Goal: Information Seeking & Learning: Learn about a topic

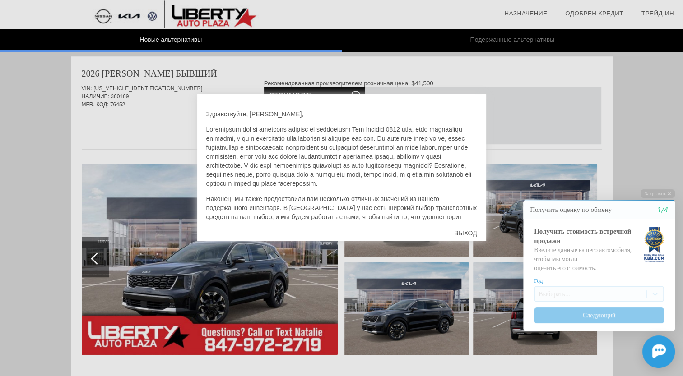
click at [243, 297] on div at bounding box center [341, 188] width 683 height 376
click at [110, 254] on div at bounding box center [341, 188] width 683 height 376
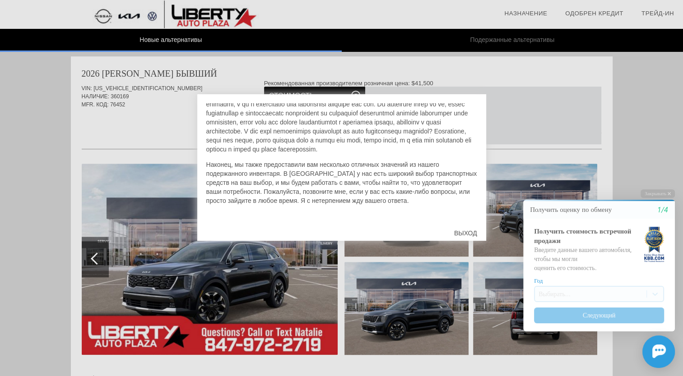
click at [468, 230] on div "ВЫХОД" at bounding box center [465, 233] width 41 height 27
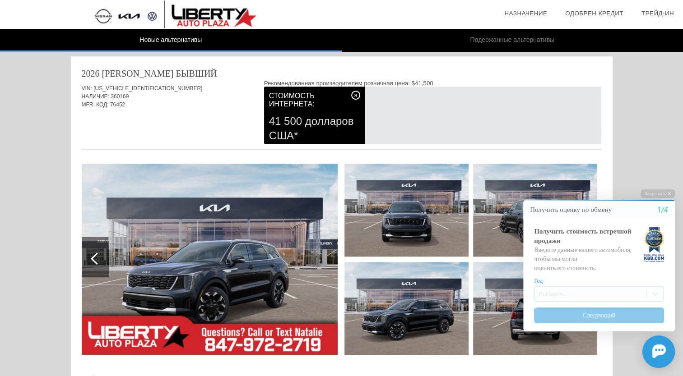
click at [202, 221] on img at bounding box center [210, 259] width 256 height 191
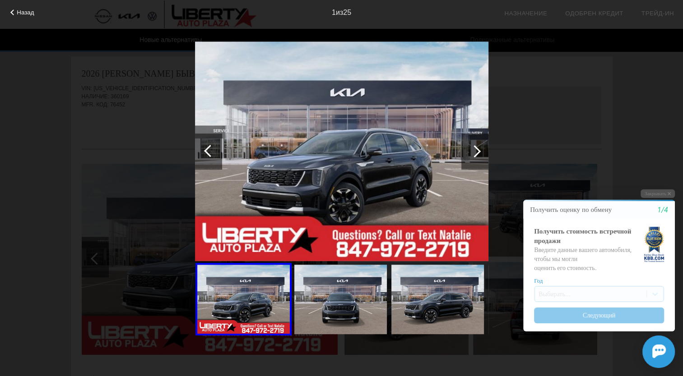
click at [473, 148] on div at bounding box center [474, 151] width 12 height 12
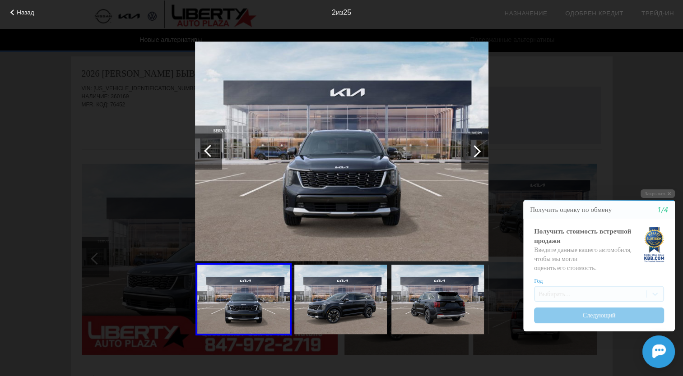
click at [473, 148] on div at bounding box center [474, 151] width 12 height 12
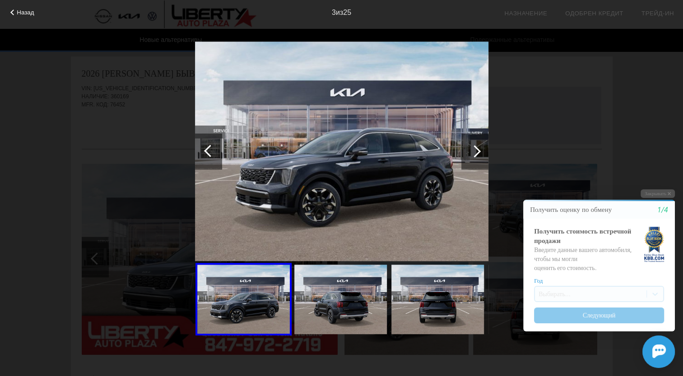
click at [473, 148] on div at bounding box center [474, 151] width 12 height 12
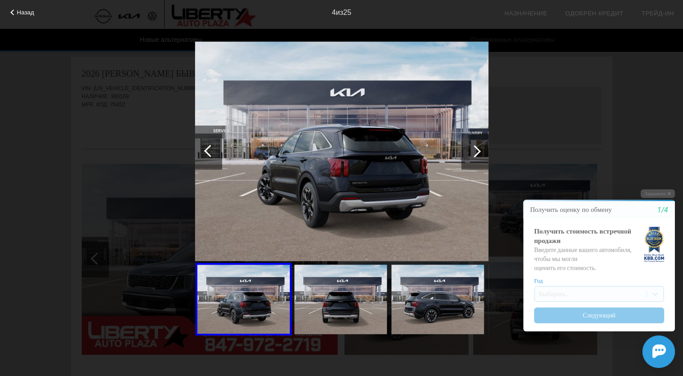
click at [473, 148] on div at bounding box center [474, 151] width 12 height 12
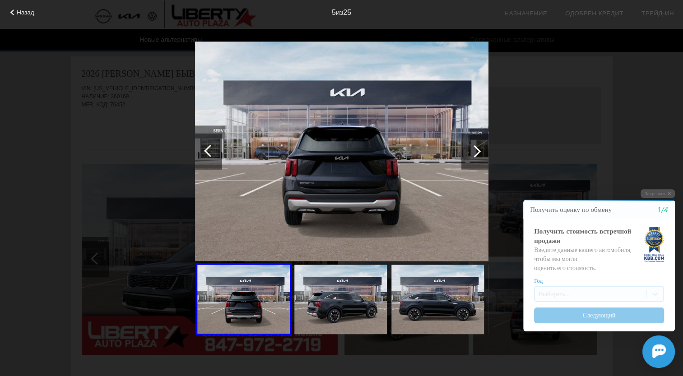
click at [473, 148] on div at bounding box center [474, 151] width 12 height 12
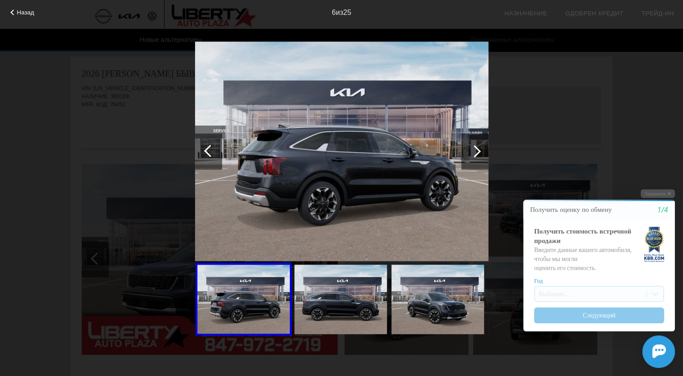
click at [473, 148] on div at bounding box center [474, 151] width 12 height 12
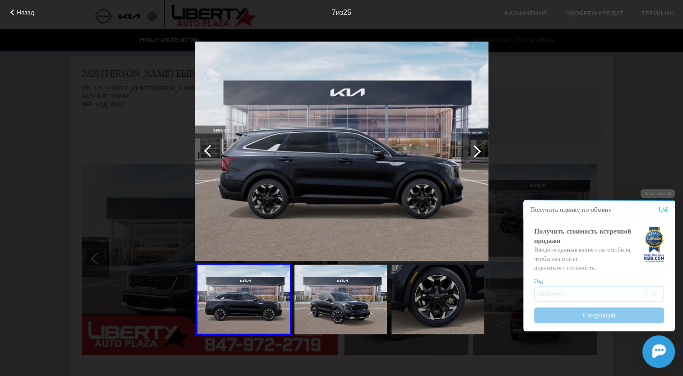
click at [473, 148] on div at bounding box center [474, 151] width 12 height 12
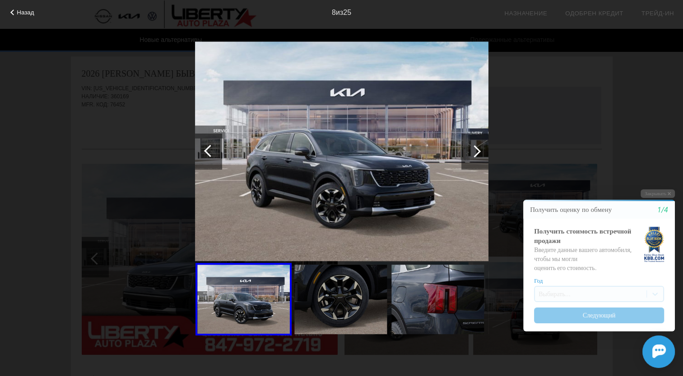
click at [473, 148] on div at bounding box center [474, 151] width 12 height 12
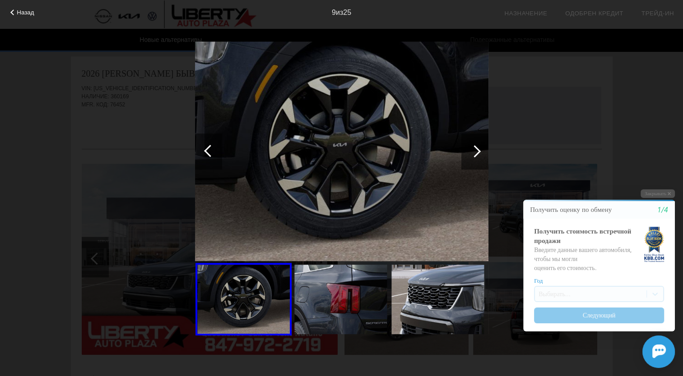
click at [473, 148] on div at bounding box center [474, 151] width 12 height 12
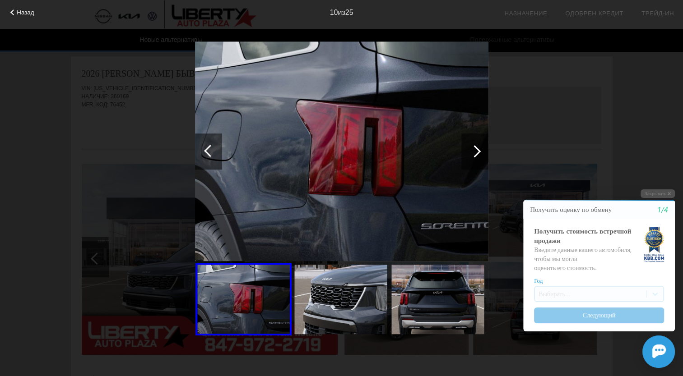
click at [473, 148] on div at bounding box center [474, 151] width 12 height 12
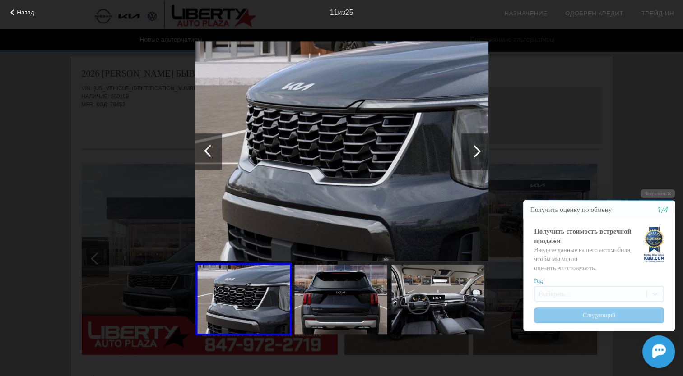
click at [473, 148] on div at bounding box center [474, 151] width 12 height 12
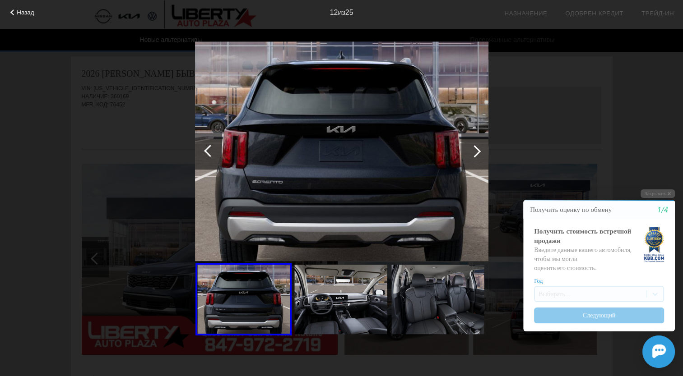
click at [473, 148] on div at bounding box center [474, 151] width 12 height 12
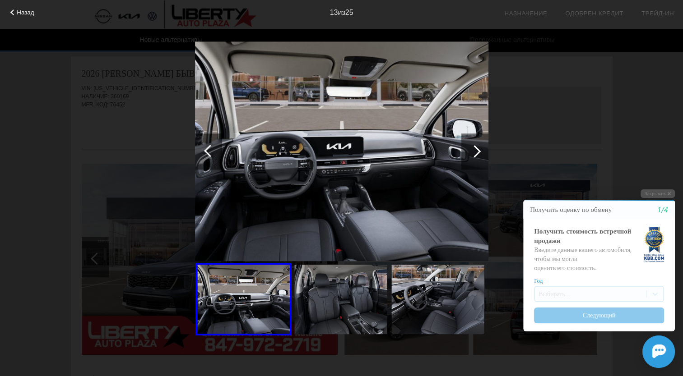
click at [473, 148] on div at bounding box center [474, 151] width 12 height 12
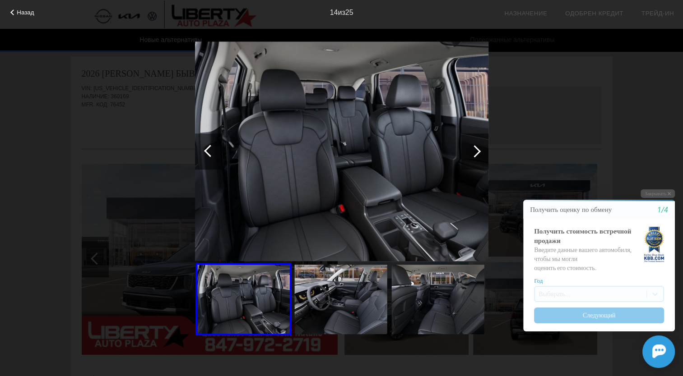
click at [207, 149] on div at bounding box center [210, 151] width 12 height 12
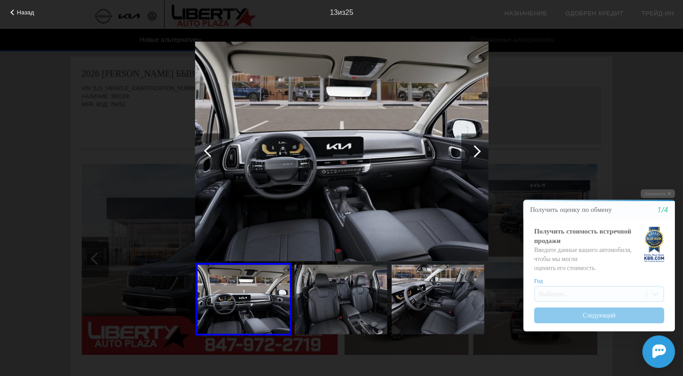
click at [475, 149] on div at bounding box center [474, 151] width 12 height 12
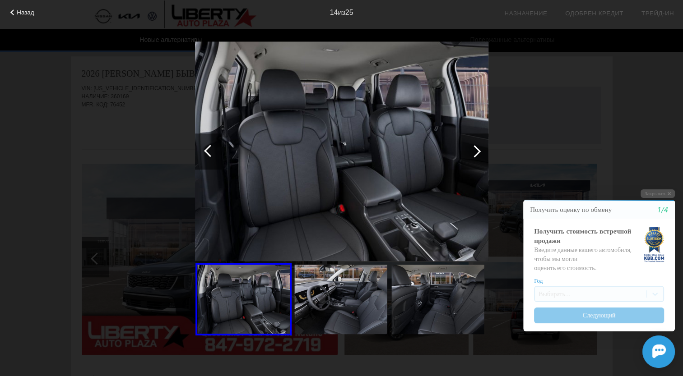
click at [475, 149] on div at bounding box center [474, 151] width 12 height 12
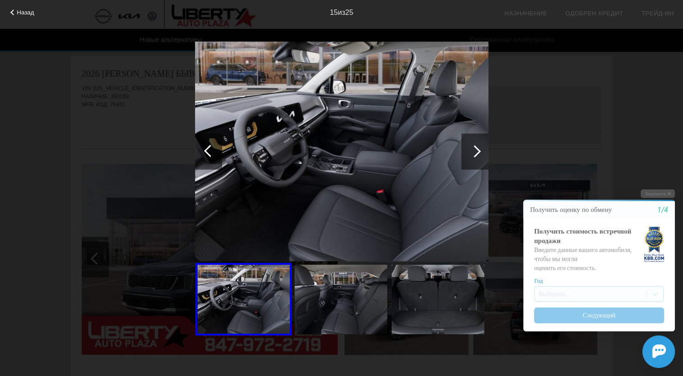
click at [475, 149] on div at bounding box center [474, 151] width 12 height 12
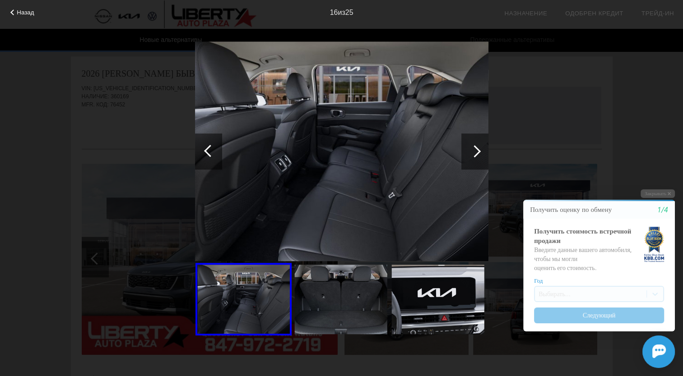
click at [475, 149] on div at bounding box center [474, 151] width 12 height 12
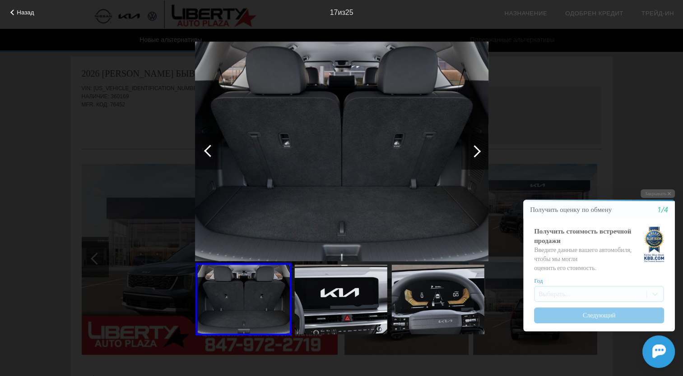
click at [475, 149] on div at bounding box center [474, 151] width 12 height 12
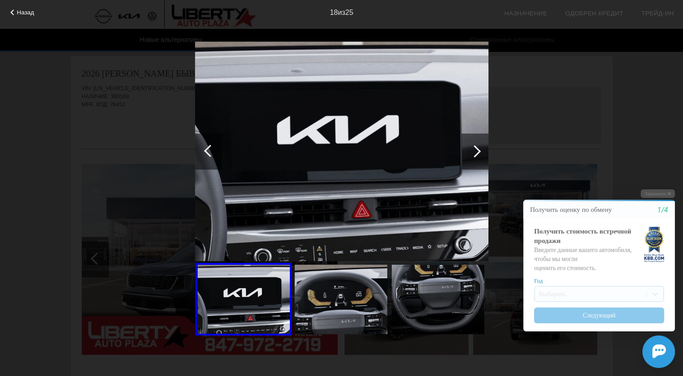
click at [475, 149] on div at bounding box center [474, 151] width 12 height 12
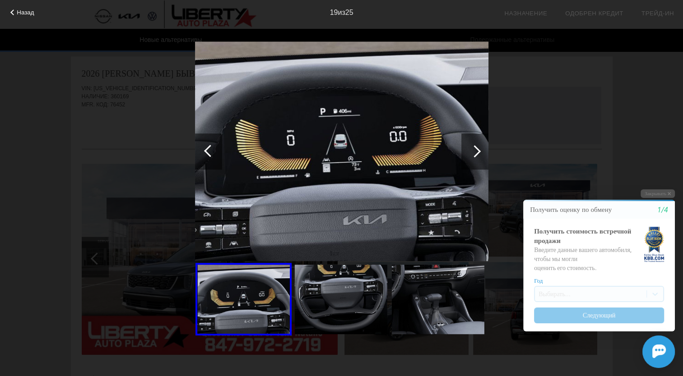
click at [475, 149] on div at bounding box center [474, 151] width 12 height 12
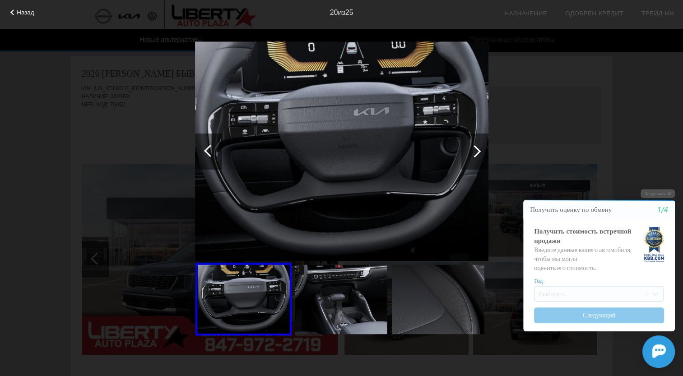
click at [475, 149] on div at bounding box center [474, 151] width 12 height 12
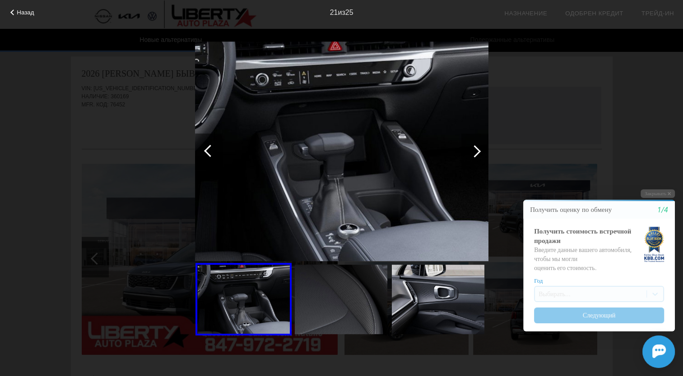
click at [475, 149] on div at bounding box center [474, 151] width 12 height 12
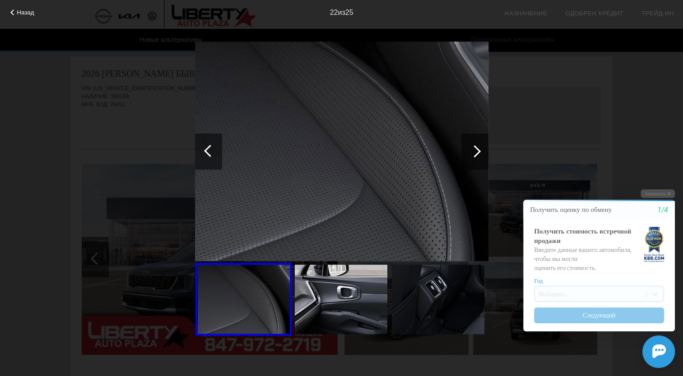
click at [475, 149] on div at bounding box center [474, 151] width 12 height 12
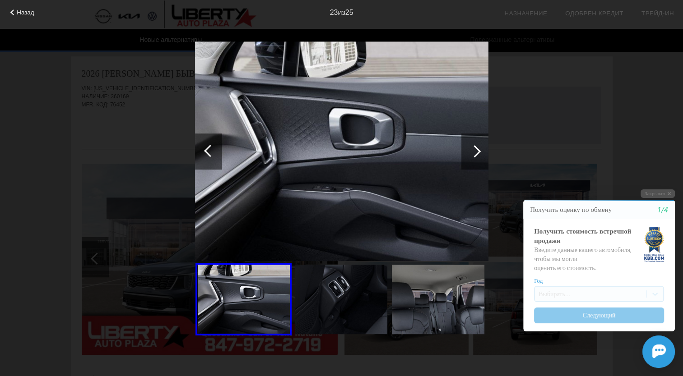
click at [475, 149] on div at bounding box center [474, 151] width 12 height 12
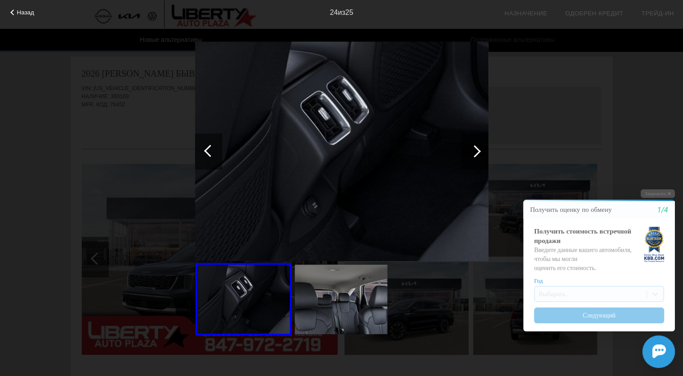
click at [475, 149] on div at bounding box center [474, 151] width 12 height 12
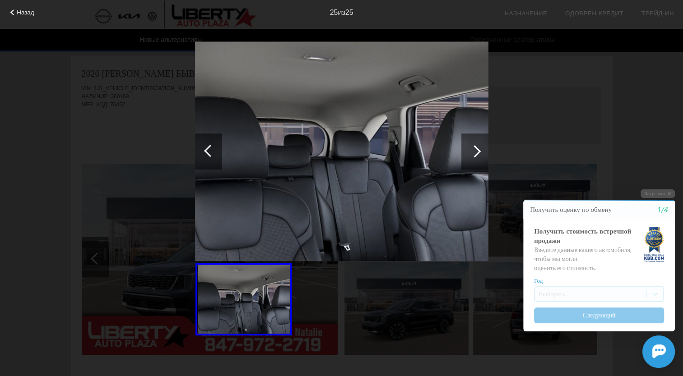
click at [475, 149] on div at bounding box center [474, 151] width 12 height 12
click at [478, 152] on div at bounding box center [474, 151] width 12 height 12
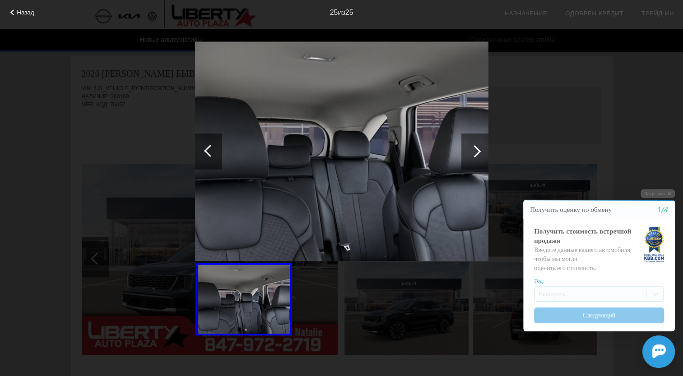
click at [478, 152] on div at bounding box center [474, 151] width 12 height 12
click at [17, 14] on span "Назад" at bounding box center [25, 12] width 17 height 7
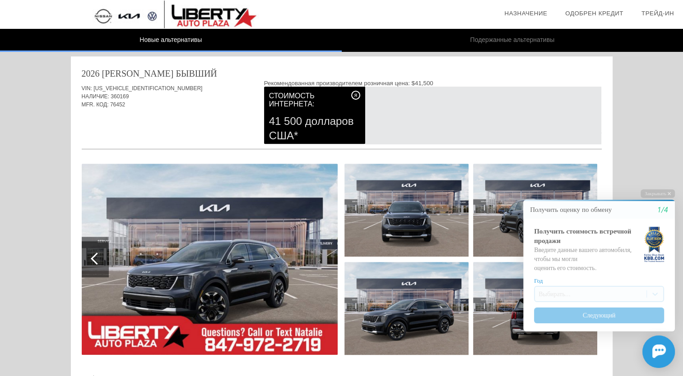
click at [263, 256] on img at bounding box center [210, 259] width 256 height 191
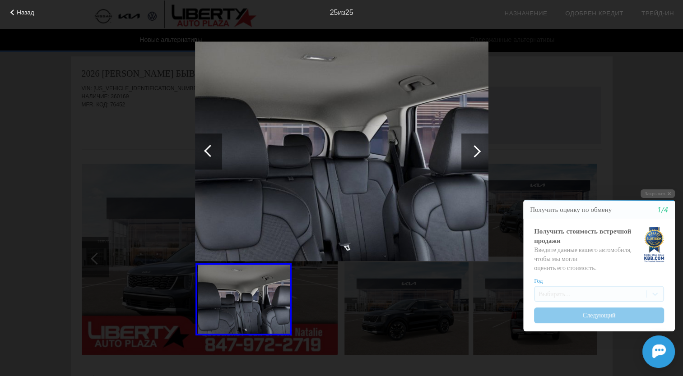
click at [208, 153] on div at bounding box center [210, 151] width 12 height 12
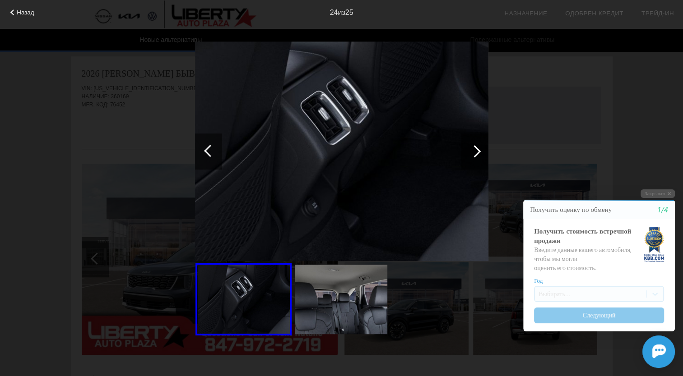
click at [208, 153] on div at bounding box center [210, 151] width 12 height 12
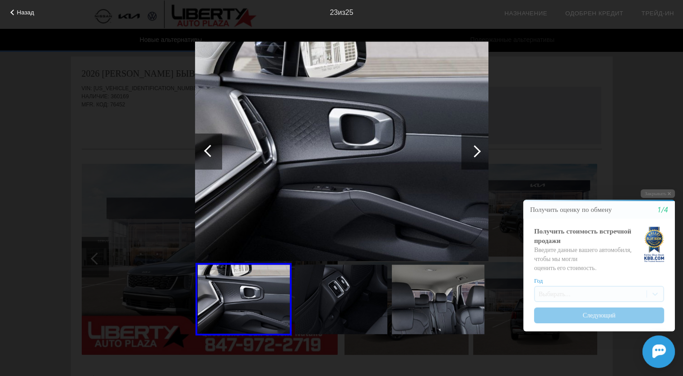
click at [208, 153] on div at bounding box center [210, 151] width 12 height 12
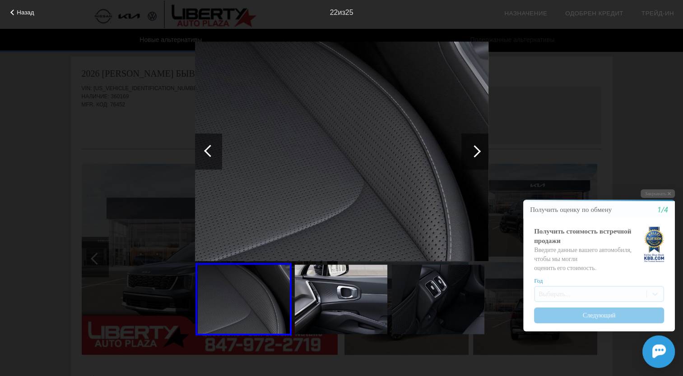
click at [208, 153] on div at bounding box center [210, 151] width 12 height 12
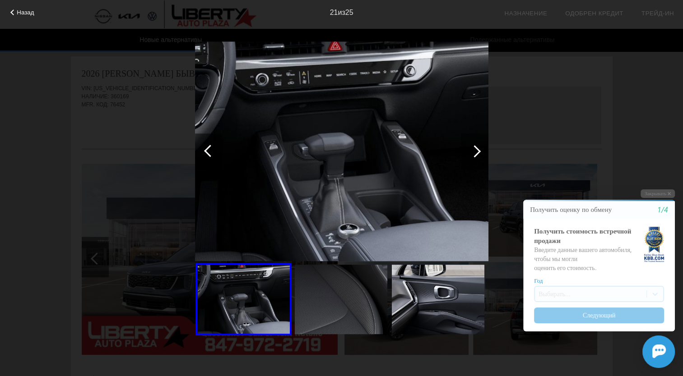
click at [208, 153] on div at bounding box center [210, 151] width 12 height 12
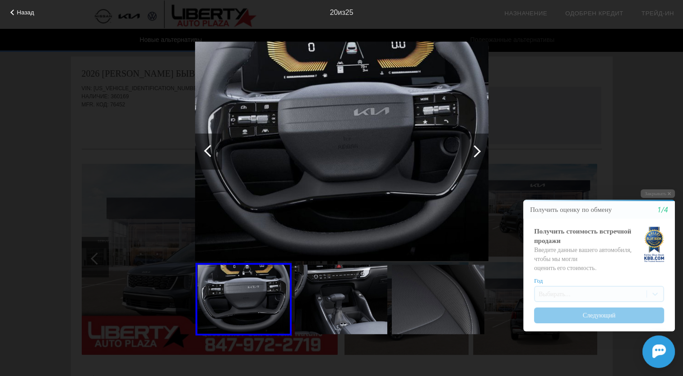
click at [208, 153] on div at bounding box center [210, 151] width 12 height 12
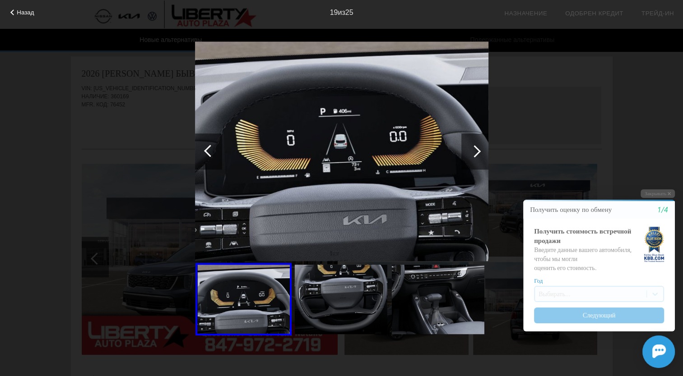
click at [208, 153] on div at bounding box center [210, 151] width 12 height 12
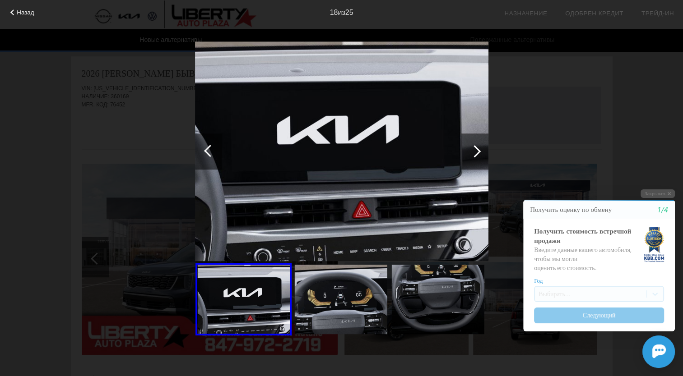
click at [208, 153] on div at bounding box center [210, 151] width 12 height 12
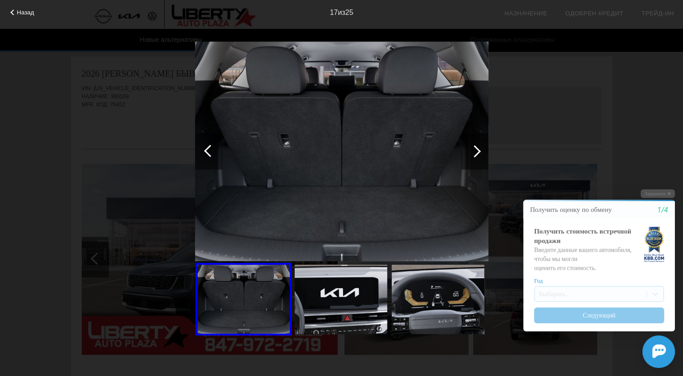
click at [208, 153] on div at bounding box center [210, 151] width 12 height 12
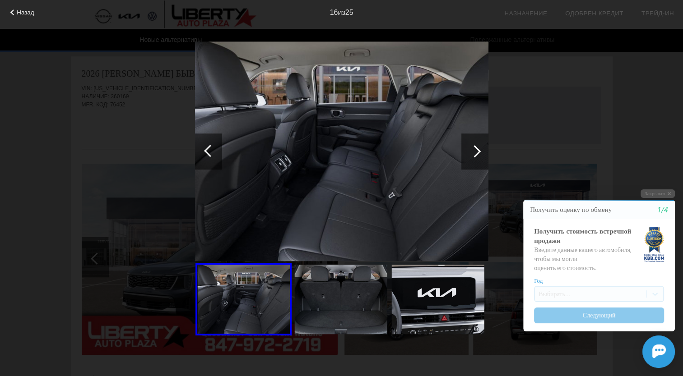
click at [208, 153] on div at bounding box center [210, 151] width 12 height 12
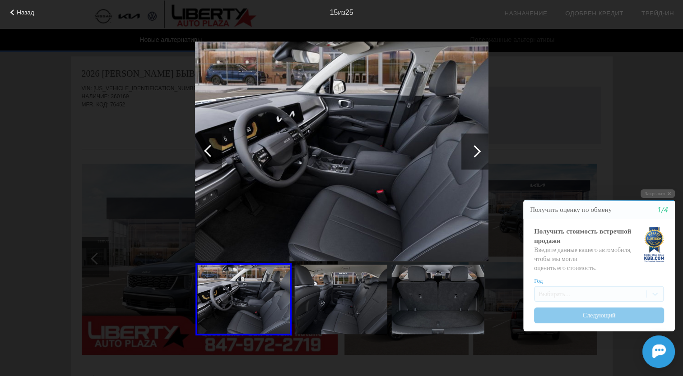
click at [208, 153] on div at bounding box center [210, 151] width 12 height 12
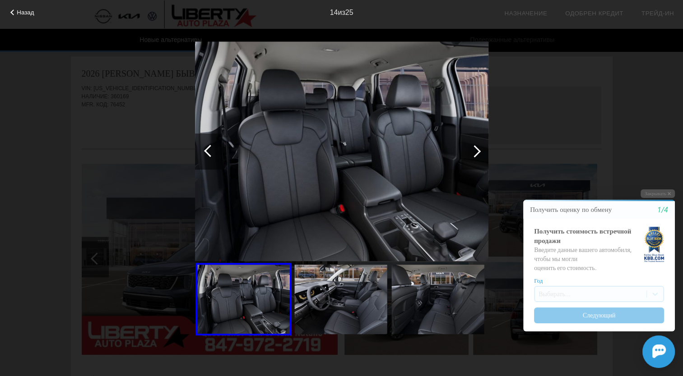
click at [208, 153] on div at bounding box center [210, 151] width 12 height 12
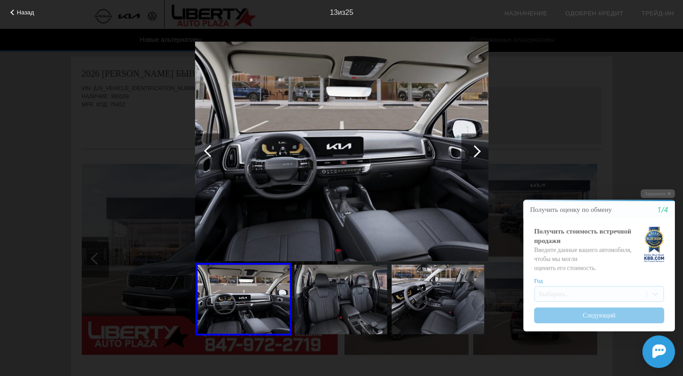
click at [208, 153] on div at bounding box center [210, 151] width 12 height 12
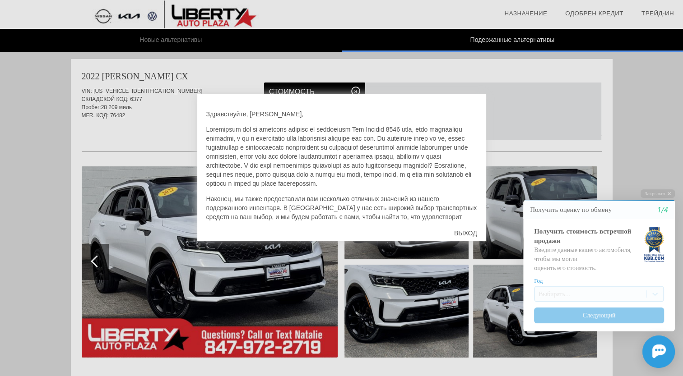
click at [465, 230] on div "ВЫХОД" at bounding box center [465, 233] width 41 height 27
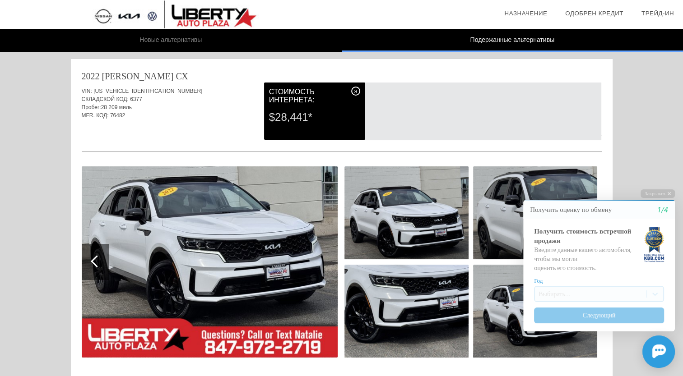
click at [201, 270] on img at bounding box center [210, 261] width 256 height 191
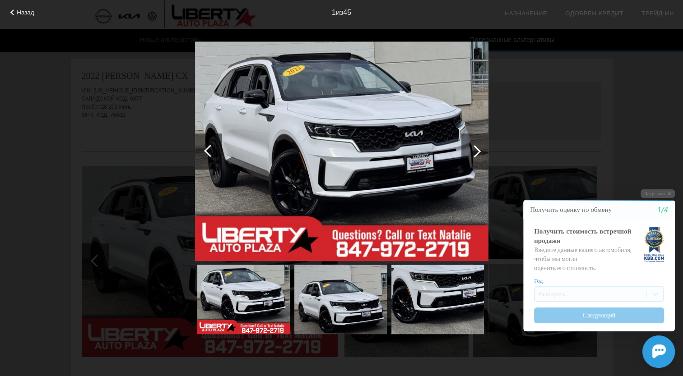
click at [478, 149] on div at bounding box center [474, 151] width 12 height 12
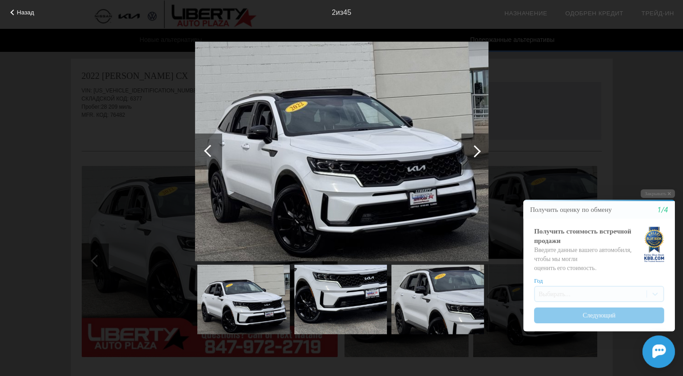
click at [478, 149] on div at bounding box center [474, 151] width 12 height 12
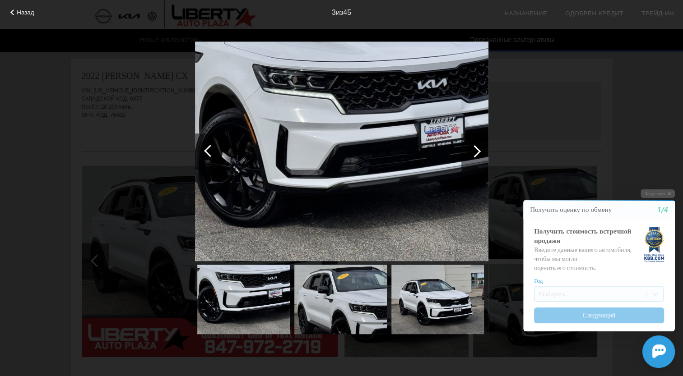
click at [478, 149] on div at bounding box center [474, 151] width 12 height 12
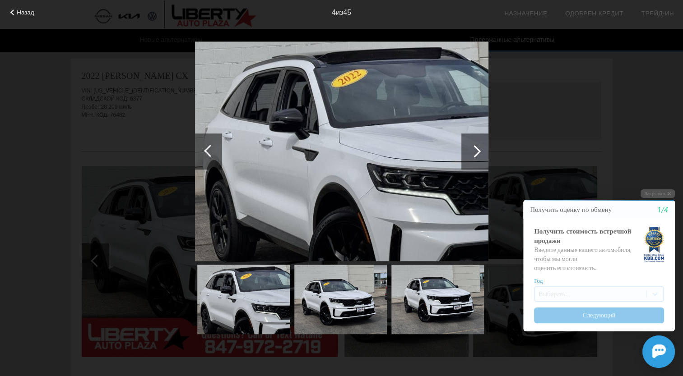
click at [478, 149] on div at bounding box center [474, 151] width 12 height 12
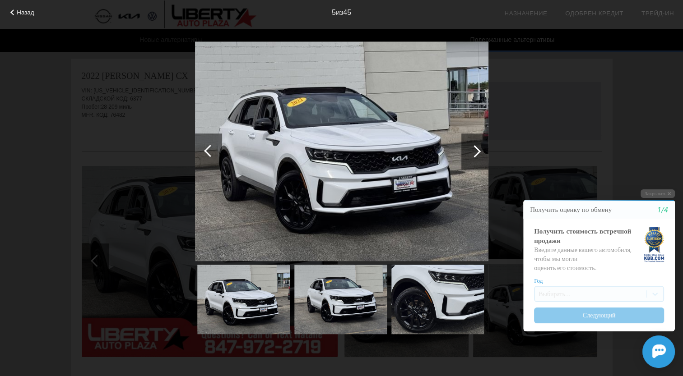
click at [478, 149] on div at bounding box center [474, 151] width 12 height 12
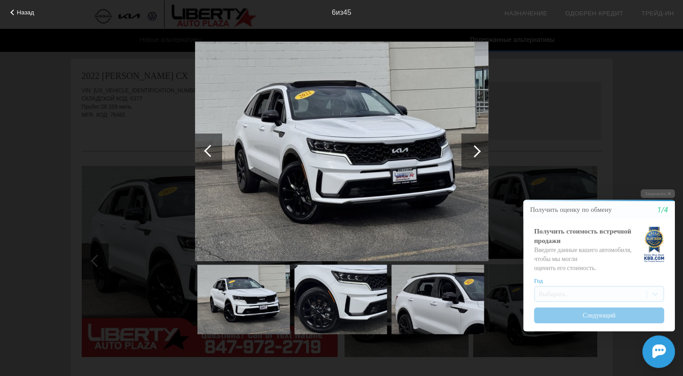
click at [478, 149] on div at bounding box center [474, 151] width 12 height 12
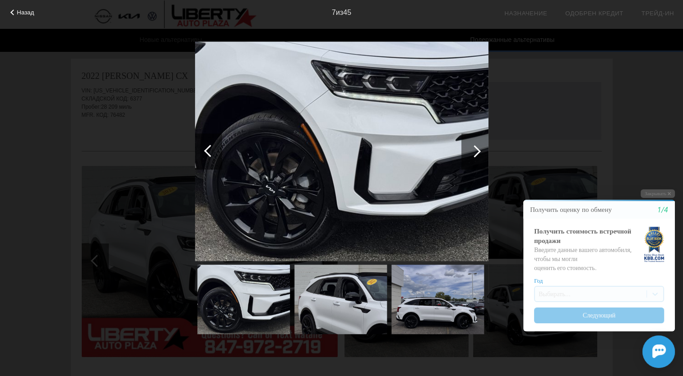
click at [478, 149] on div at bounding box center [474, 151] width 12 height 12
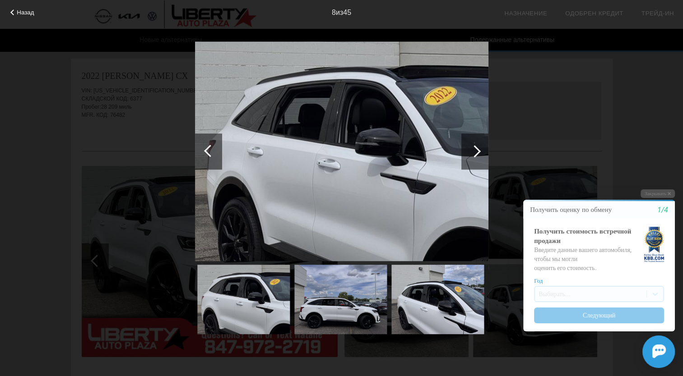
click at [478, 149] on div at bounding box center [474, 151] width 12 height 12
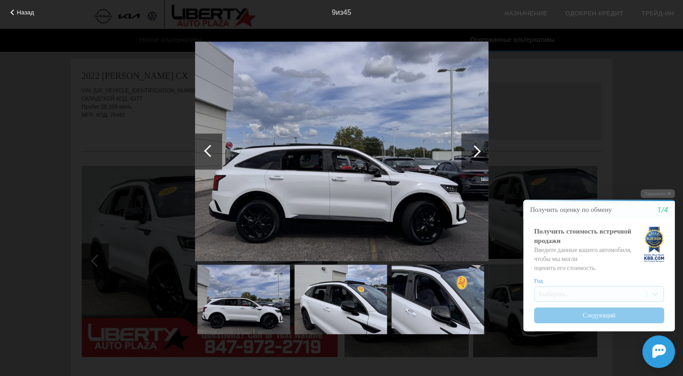
click at [478, 149] on div at bounding box center [474, 151] width 12 height 12
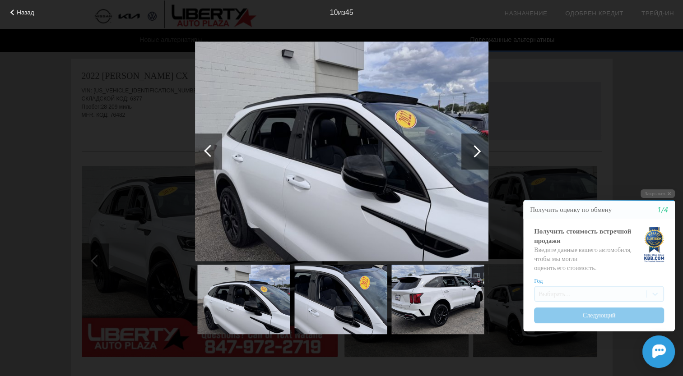
click at [478, 149] on div at bounding box center [474, 151] width 12 height 12
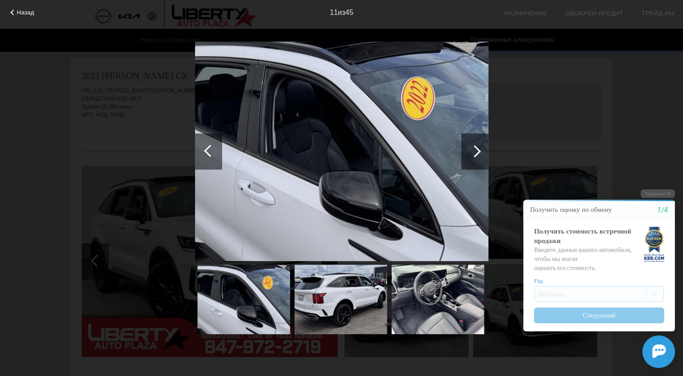
click at [478, 149] on div at bounding box center [474, 151] width 12 height 12
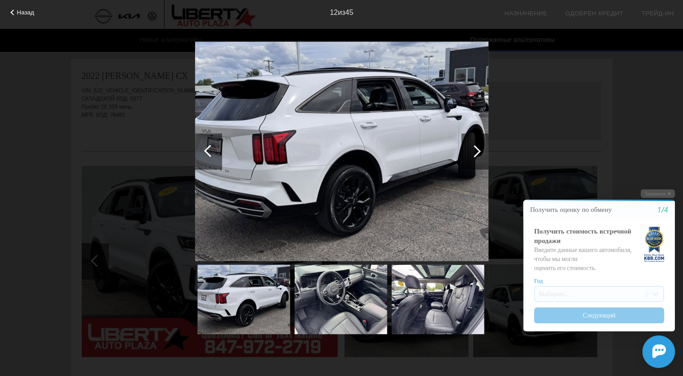
click at [478, 149] on div at bounding box center [474, 151] width 12 height 12
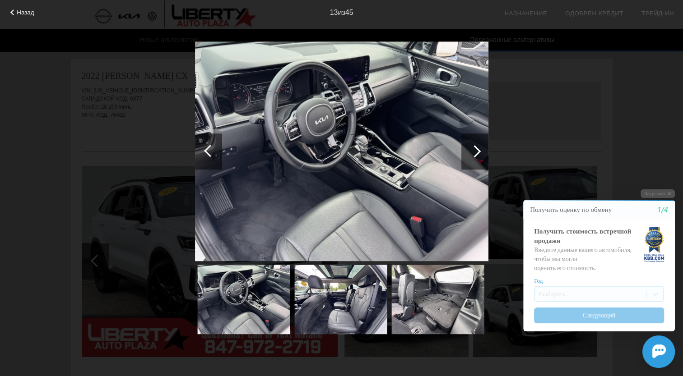
click at [478, 149] on div at bounding box center [474, 151] width 12 height 12
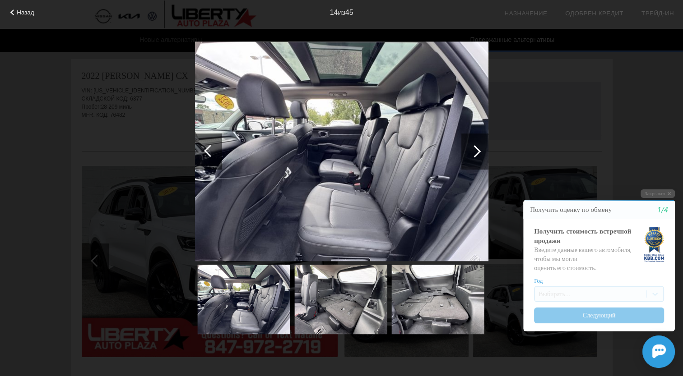
click at [478, 149] on div at bounding box center [474, 151] width 12 height 12
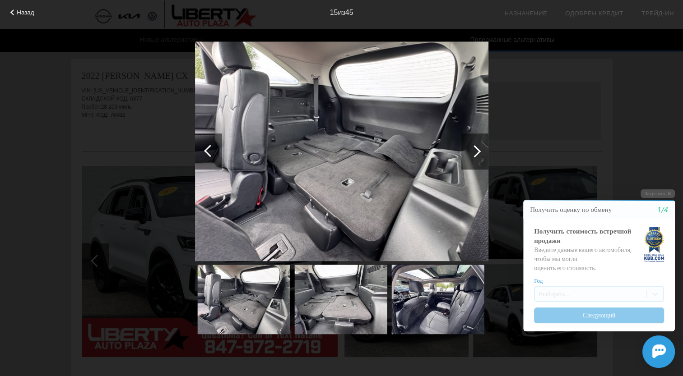
click at [478, 149] on div at bounding box center [474, 151] width 12 height 12
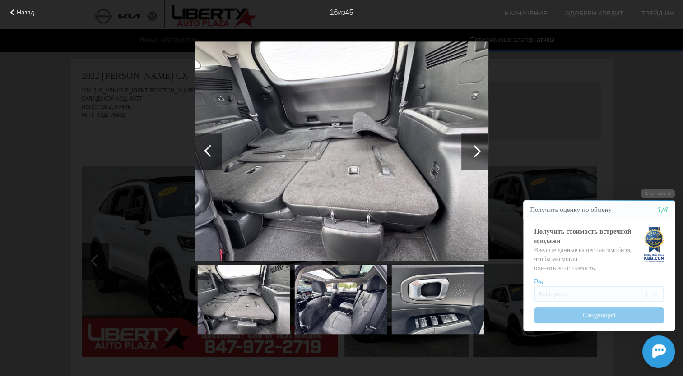
click at [478, 149] on div at bounding box center [474, 151] width 12 height 12
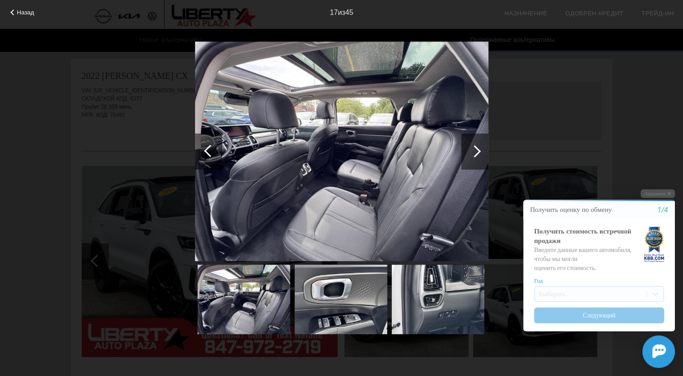
click at [478, 149] on div at bounding box center [474, 151] width 12 height 12
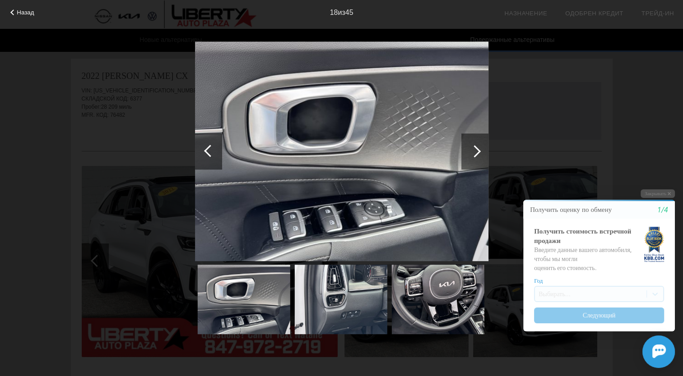
click at [200, 156] on div at bounding box center [208, 152] width 27 height 36
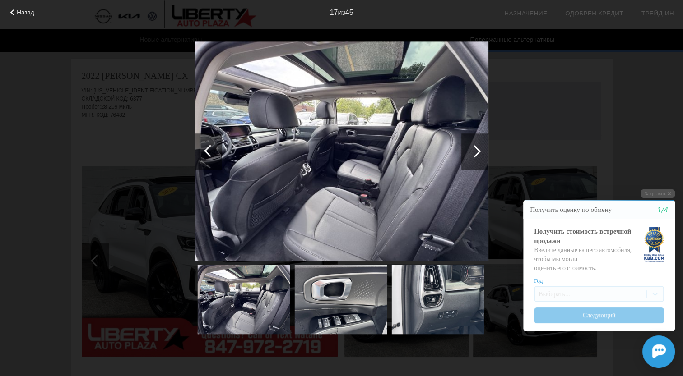
click at [471, 153] on div at bounding box center [474, 151] width 12 height 12
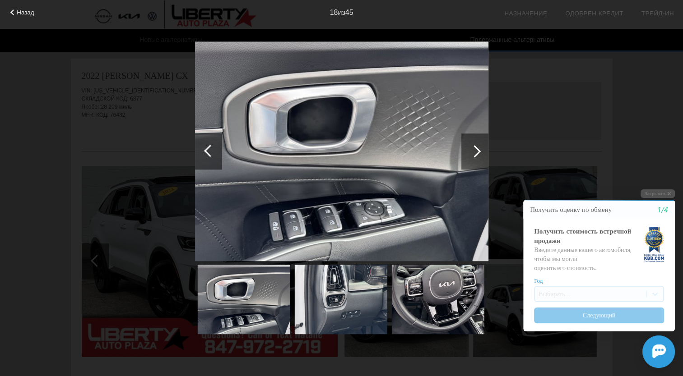
click at [471, 153] on div at bounding box center [474, 151] width 12 height 12
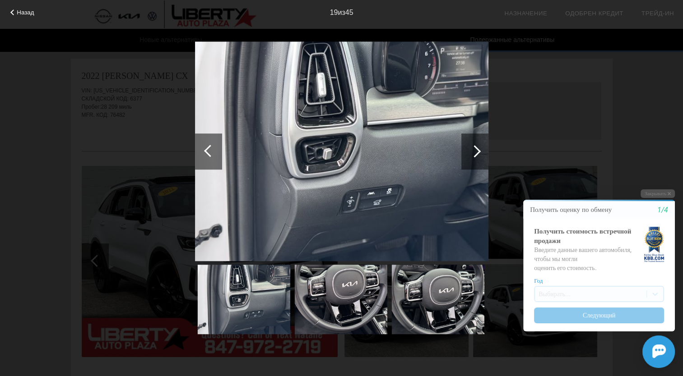
click at [471, 153] on div at bounding box center [474, 151] width 12 height 12
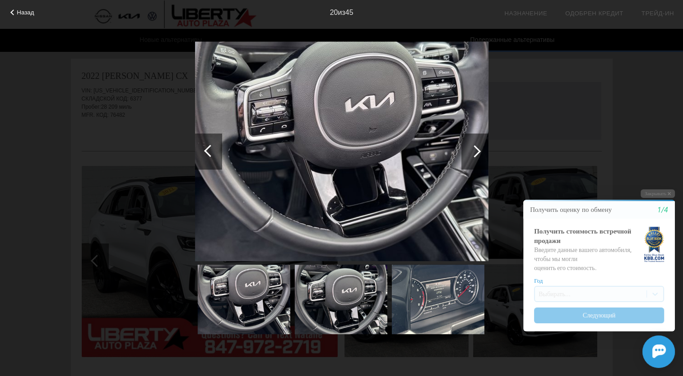
click at [471, 153] on div at bounding box center [474, 151] width 12 height 12
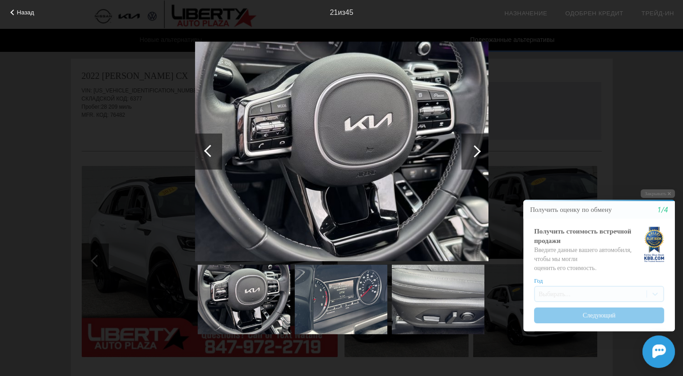
click at [471, 153] on div at bounding box center [474, 151] width 12 height 12
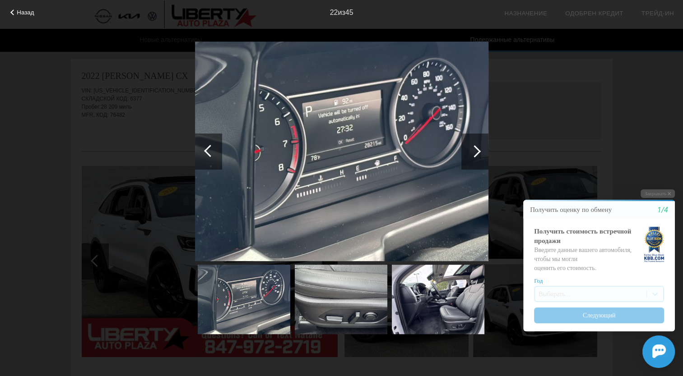
click at [471, 153] on div at bounding box center [474, 151] width 12 height 12
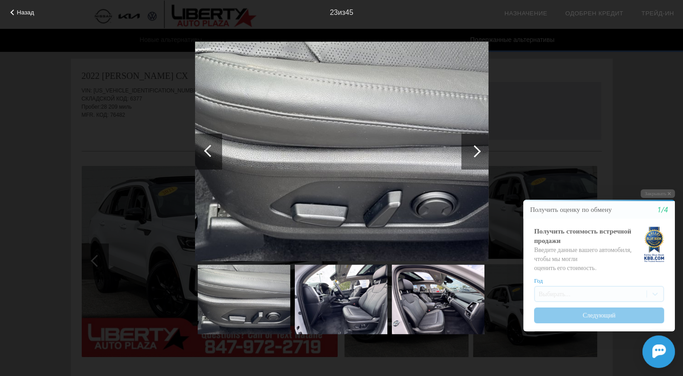
click at [471, 153] on div at bounding box center [474, 151] width 12 height 12
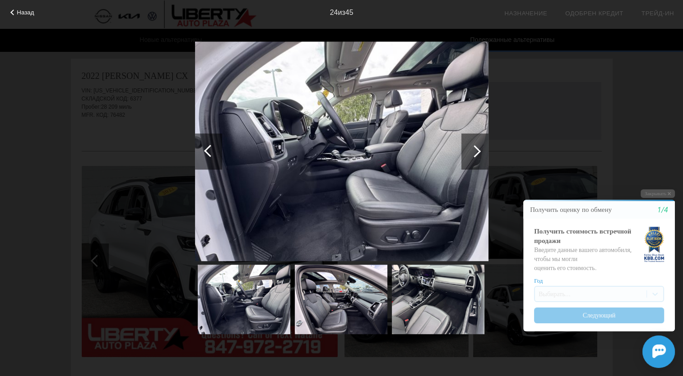
click at [471, 153] on div at bounding box center [474, 151] width 12 height 12
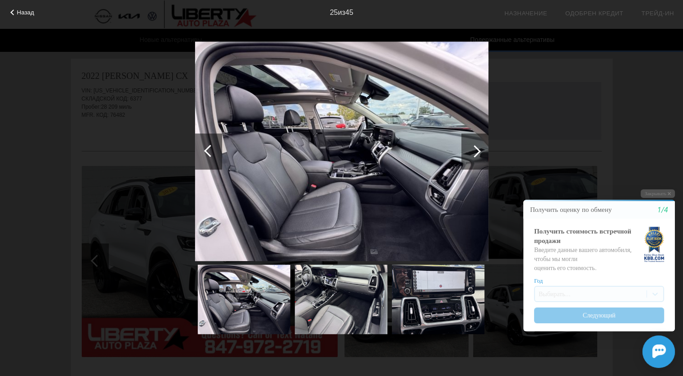
click at [471, 153] on div at bounding box center [474, 151] width 12 height 12
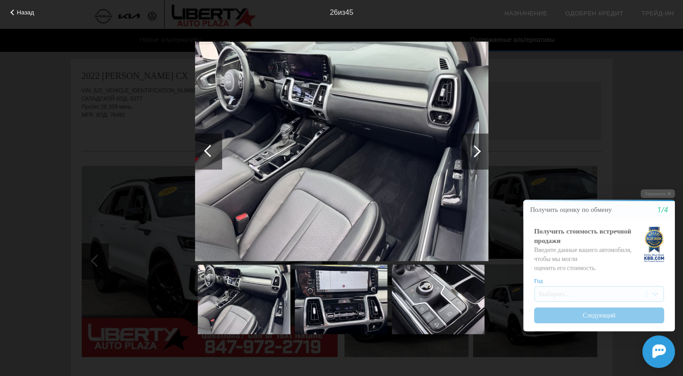
click at [471, 153] on div at bounding box center [474, 151] width 12 height 12
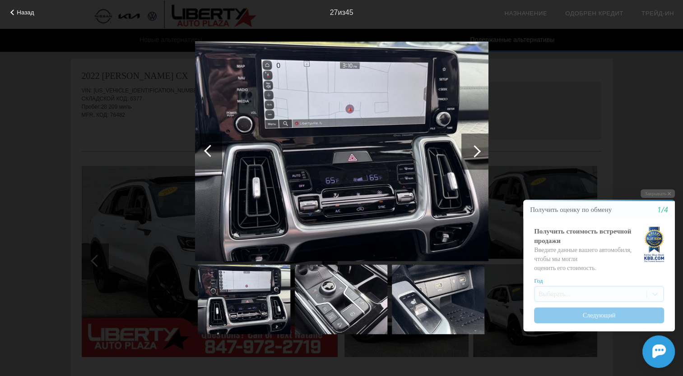
click at [24, 9] on span "Назад" at bounding box center [25, 12] width 17 height 7
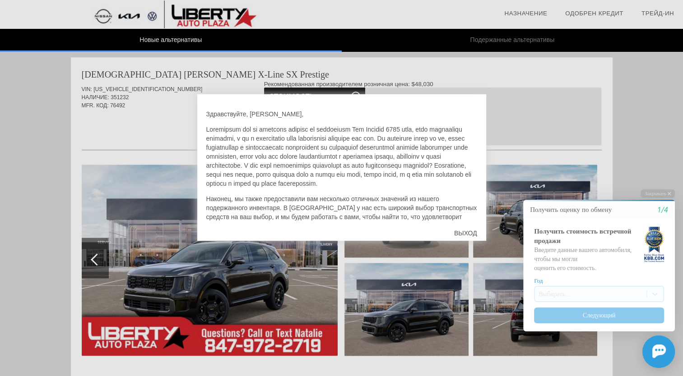
scroll to position [971, 0]
click at [147, 235] on div at bounding box center [341, 188] width 683 height 376
click at [460, 231] on div "ВЫХОД" at bounding box center [465, 233] width 41 height 27
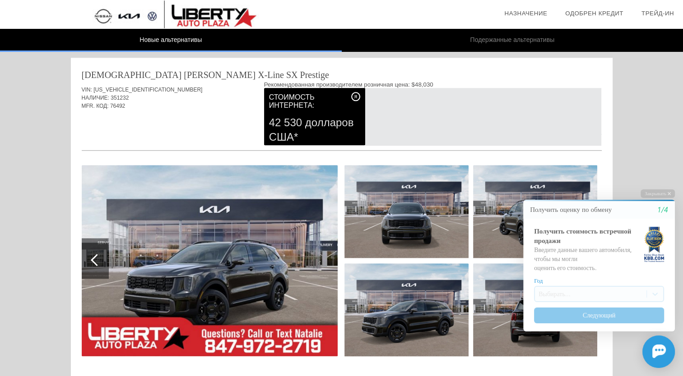
click at [98, 197] on img at bounding box center [210, 260] width 256 height 191
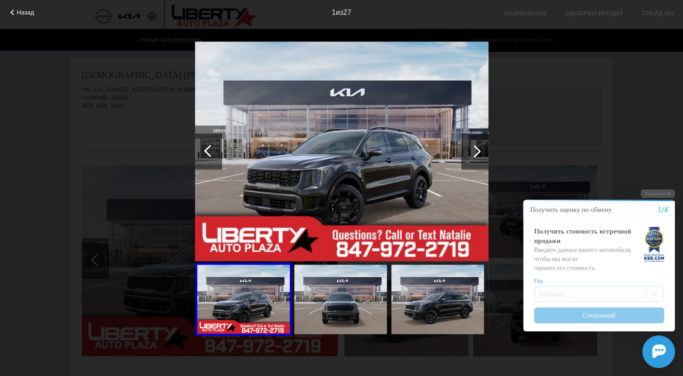
click at [480, 149] on div at bounding box center [474, 152] width 27 height 36
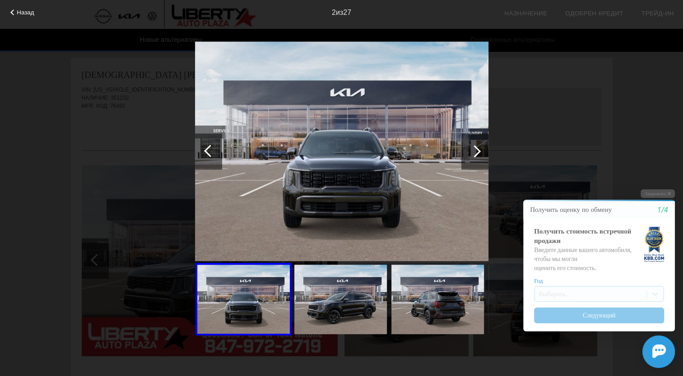
click at [480, 149] on div at bounding box center [474, 152] width 27 height 36
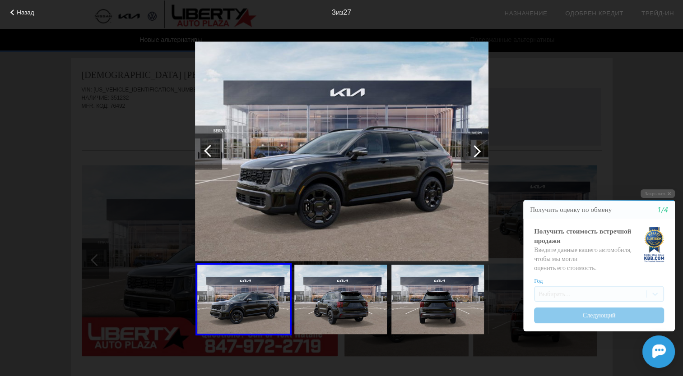
click at [480, 149] on div at bounding box center [474, 152] width 27 height 36
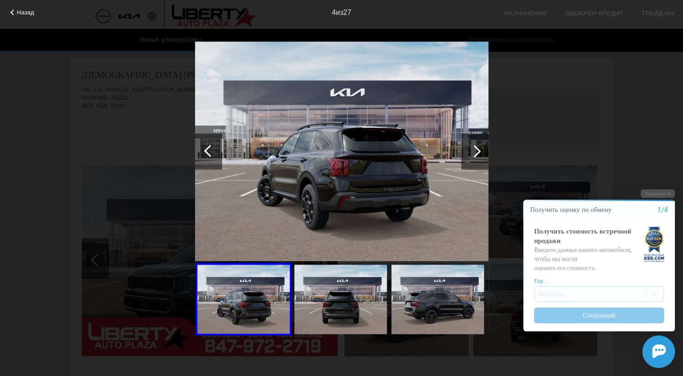
click at [480, 149] on div at bounding box center [474, 152] width 27 height 36
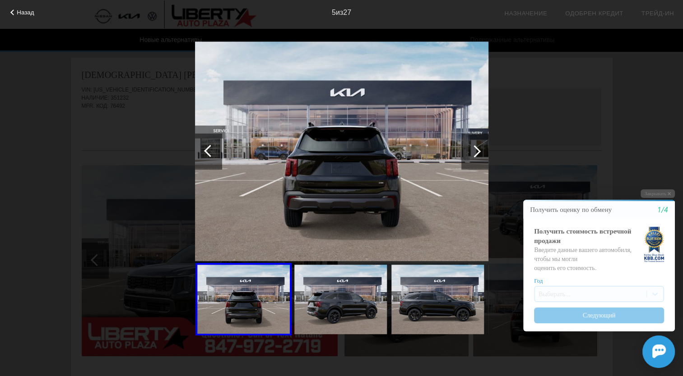
click at [480, 149] on div at bounding box center [474, 152] width 27 height 36
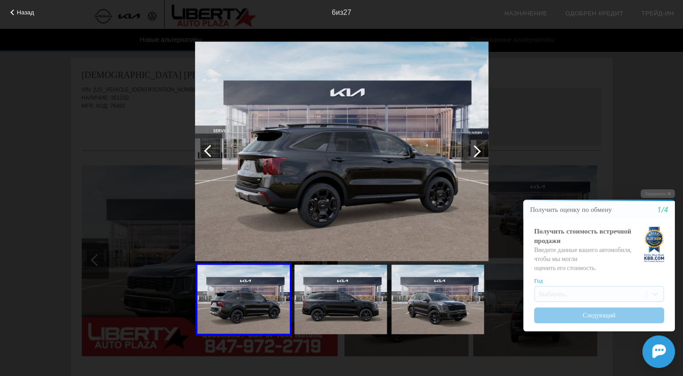
click at [480, 149] on div at bounding box center [474, 152] width 27 height 36
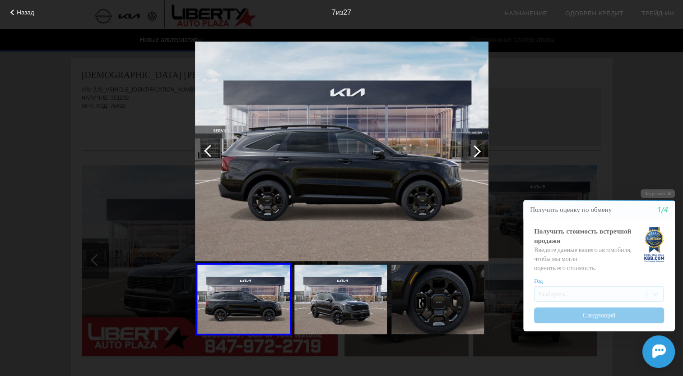
click at [480, 149] on div at bounding box center [474, 152] width 27 height 36
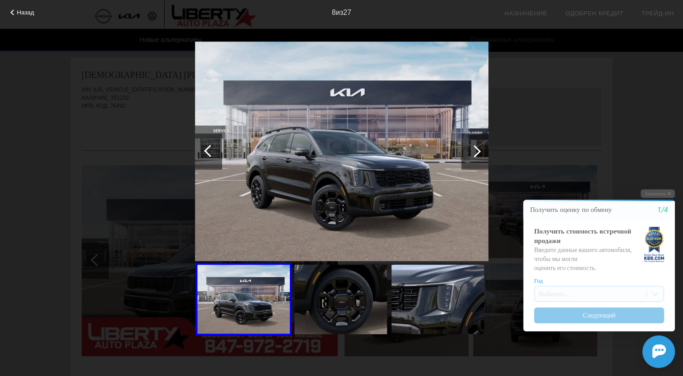
click at [480, 149] on div at bounding box center [474, 152] width 27 height 36
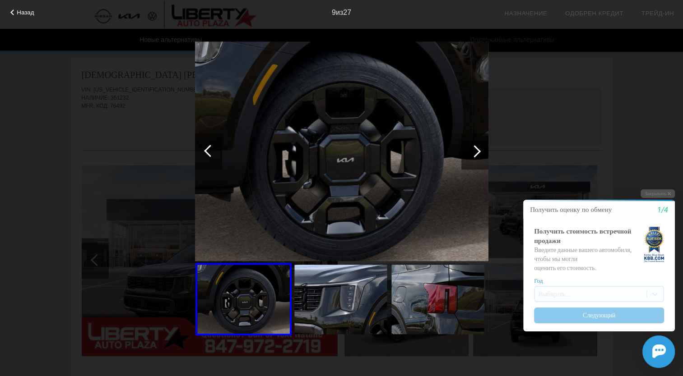
click at [480, 149] on div at bounding box center [474, 152] width 27 height 36
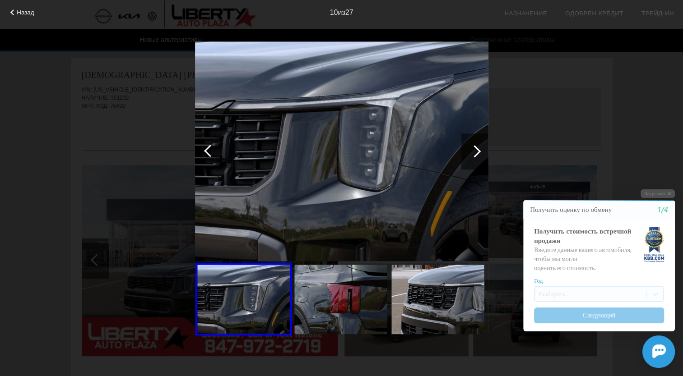
click at [480, 149] on div at bounding box center [474, 152] width 27 height 36
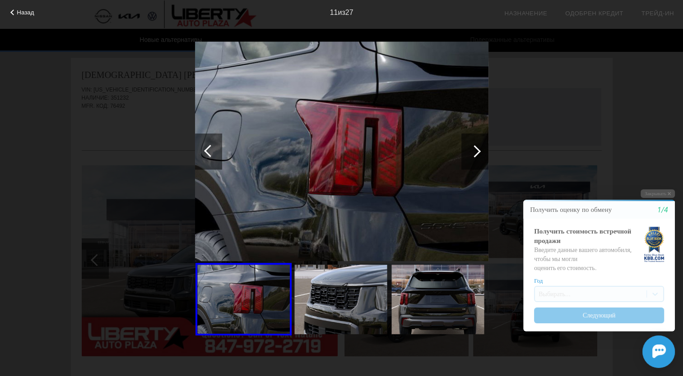
click at [480, 149] on div at bounding box center [474, 152] width 27 height 36
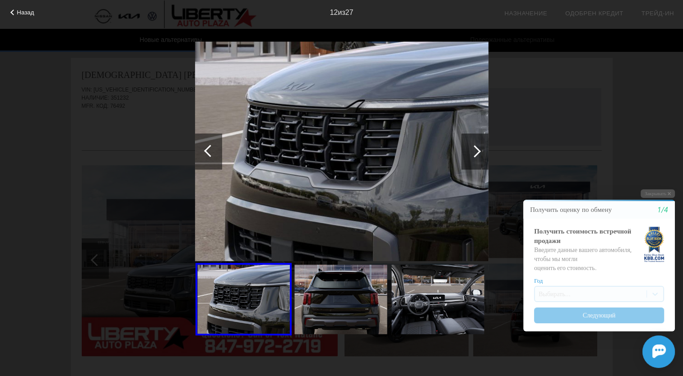
click at [480, 149] on div at bounding box center [474, 152] width 27 height 36
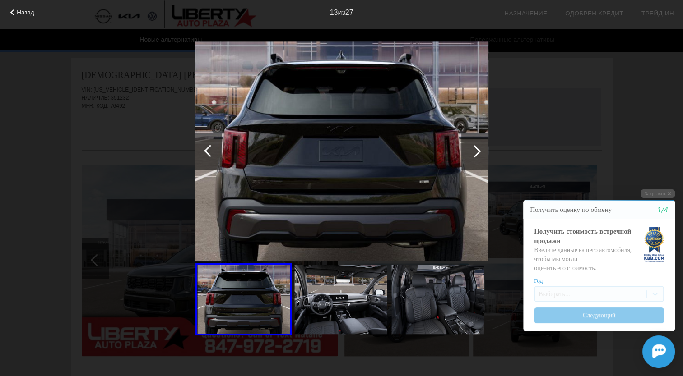
click at [480, 149] on div at bounding box center [474, 152] width 27 height 36
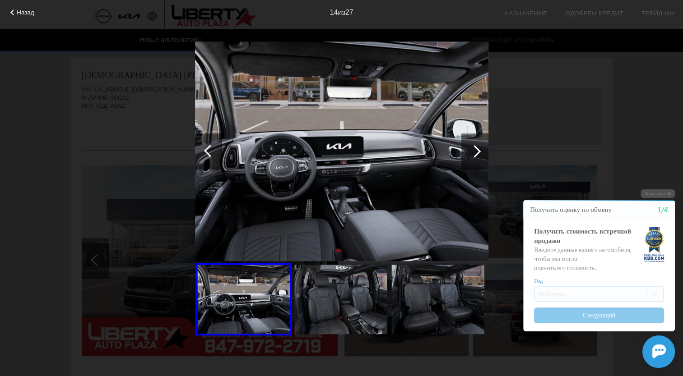
click at [480, 149] on div at bounding box center [474, 152] width 27 height 36
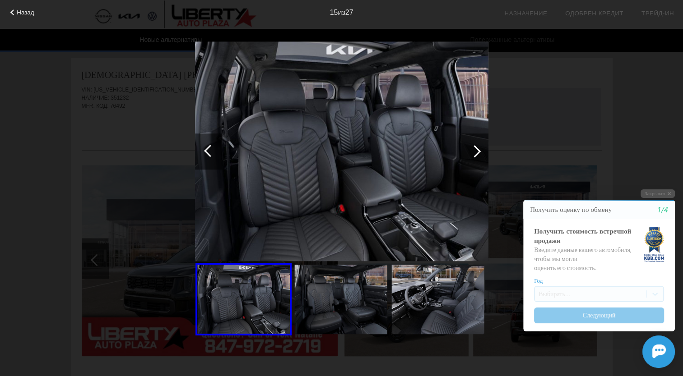
click at [480, 149] on div at bounding box center [474, 152] width 27 height 36
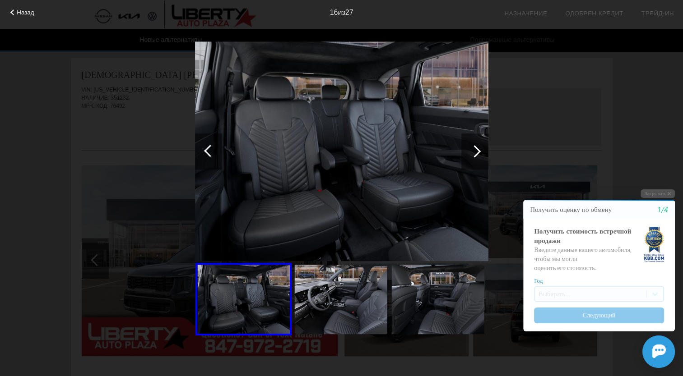
click at [480, 149] on div at bounding box center [474, 152] width 27 height 36
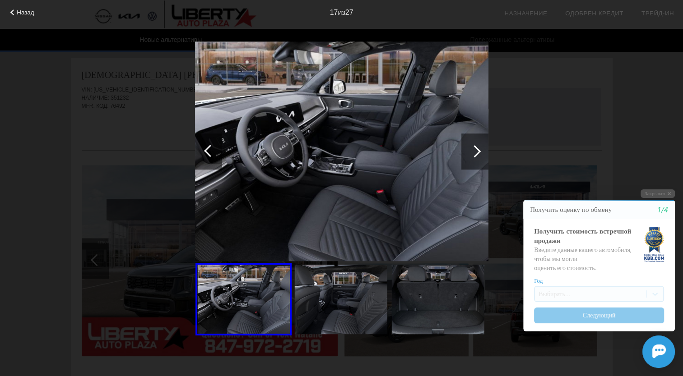
click at [480, 149] on div at bounding box center [474, 152] width 27 height 36
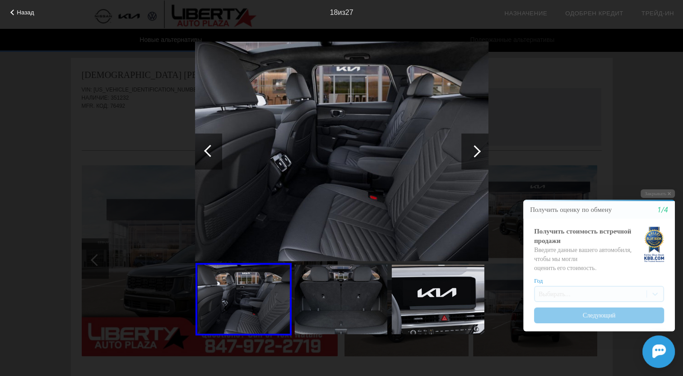
click at [480, 149] on div at bounding box center [474, 152] width 27 height 36
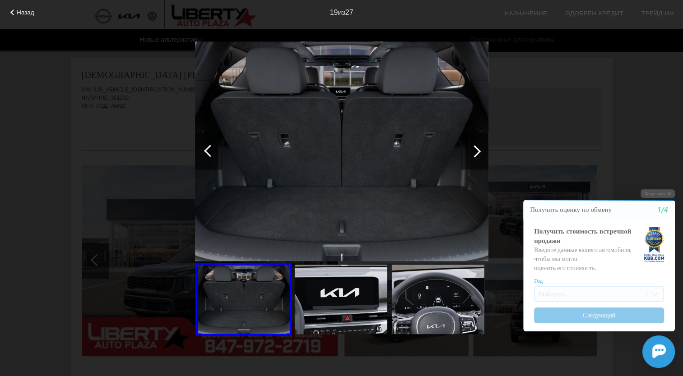
click at [480, 149] on div at bounding box center [474, 152] width 27 height 36
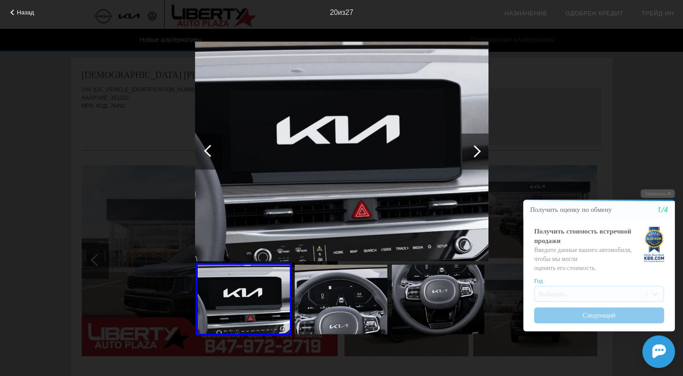
click at [480, 149] on div at bounding box center [474, 152] width 27 height 36
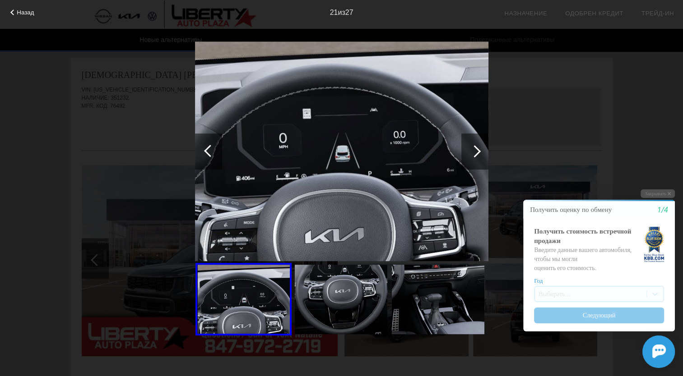
click at [480, 149] on div at bounding box center [474, 152] width 27 height 36
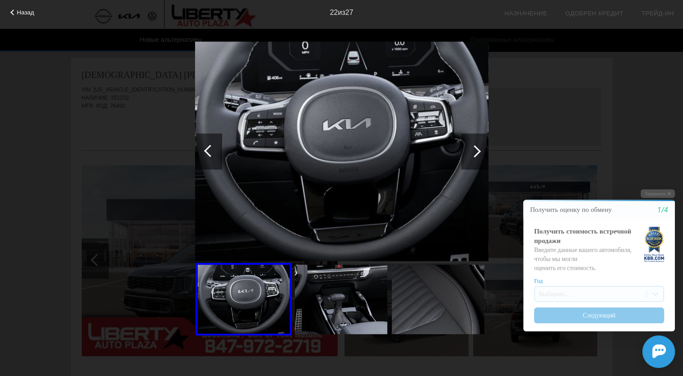
click at [480, 149] on div at bounding box center [474, 152] width 27 height 36
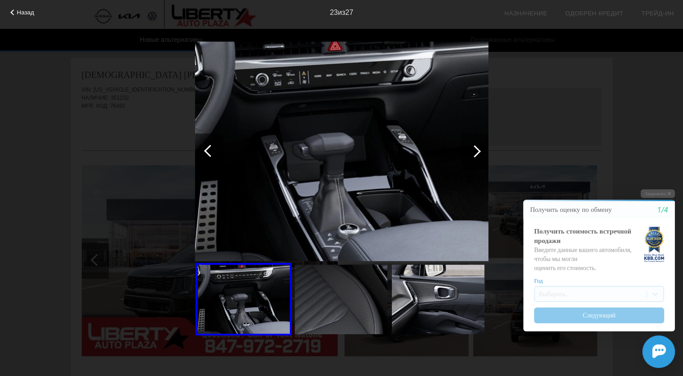
click at [464, 154] on div at bounding box center [474, 152] width 27 height 36
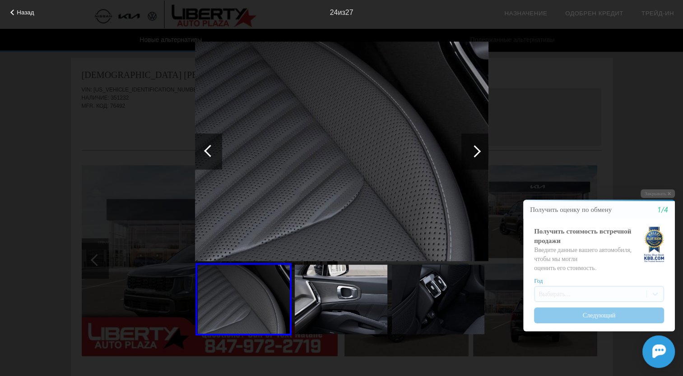
click at [464, 154] on div at bounding box center [474, 152] width 27 height 36
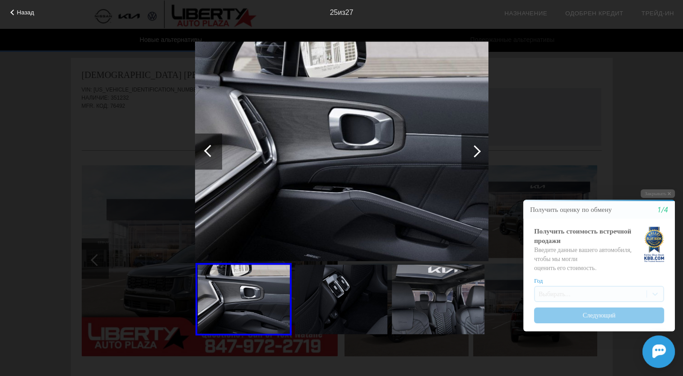
click at [464, 154] on div at bounding box center [474, 152] width 27 height 36
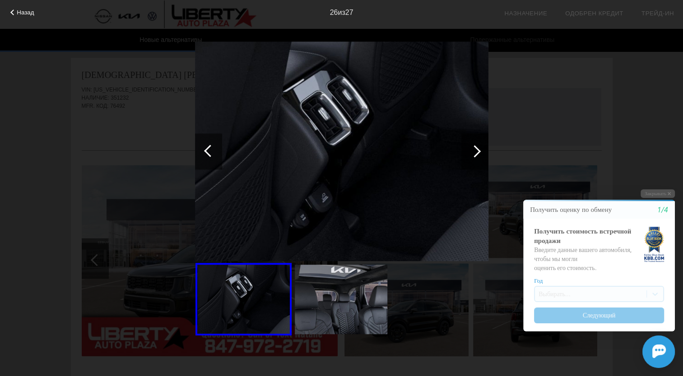
click at [472, 154] on div at bounding box center [474, 151] width 12 height 12
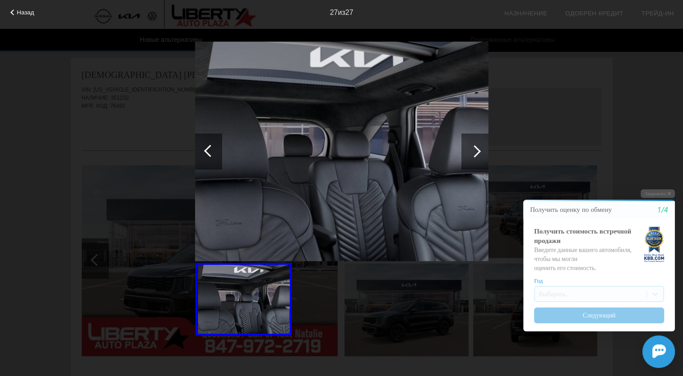
click at [472, 154] on div at bounding box center [474, 151] width 12 height 12
click at [20, 14] on span "Назад" at bounding box center [25, 12] width 17 height 7
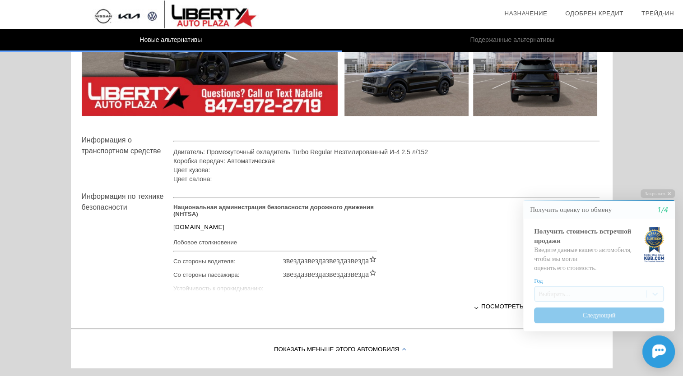
scroll to position [1357, 0]
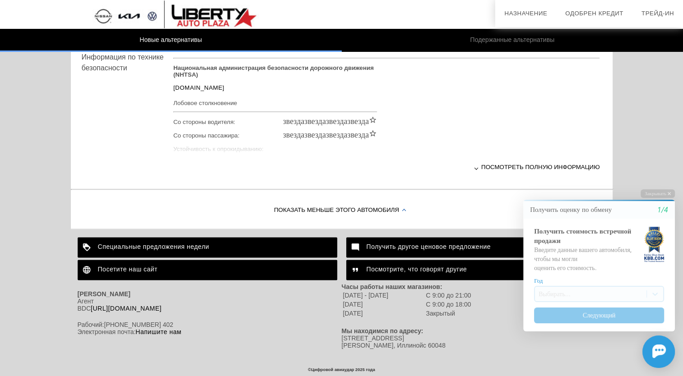
click at [341, 207] on font "Показать меньше этого автомобиля" at bounding box center [336, 210] width 125 height 7
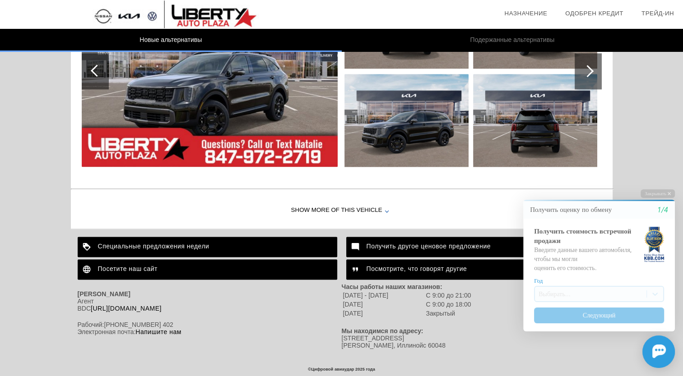
scroll to position [1164, 0]
click at [327, 201] on div "Показать больше этого автомобиля" at bounding box center [341, 211] width 541 height 36
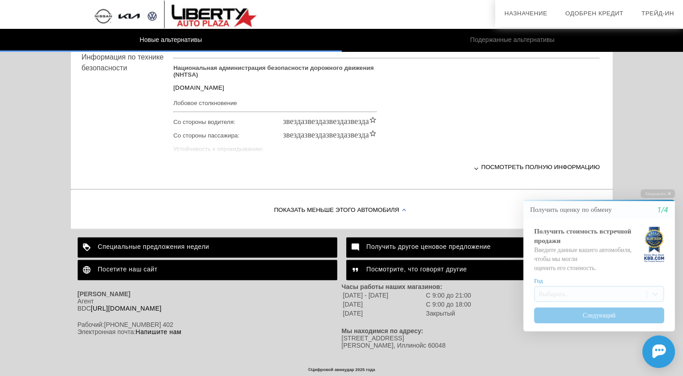
click at [500, 164] on font "Посмотреть полную информацию" at bounding box center [540, 167] width 119 height 7
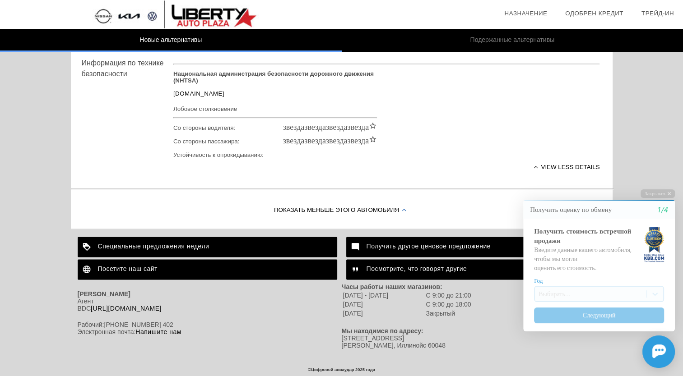
scroll to position [1349, 0]
click at [587, 157] on div "Подробнее" at bounding box center [386, 167] width 426 height 22
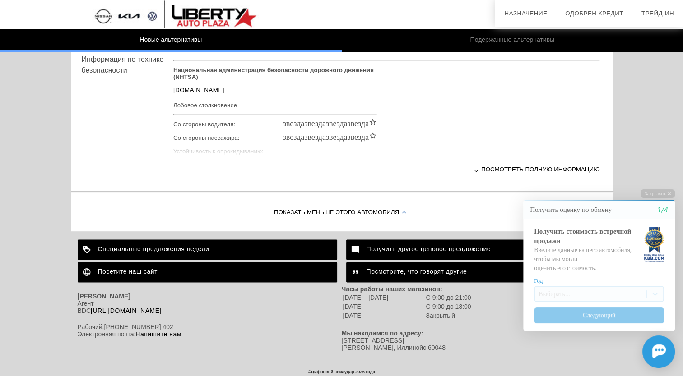
scroll to position [1357, 0]
